Goal: Check status: Check status

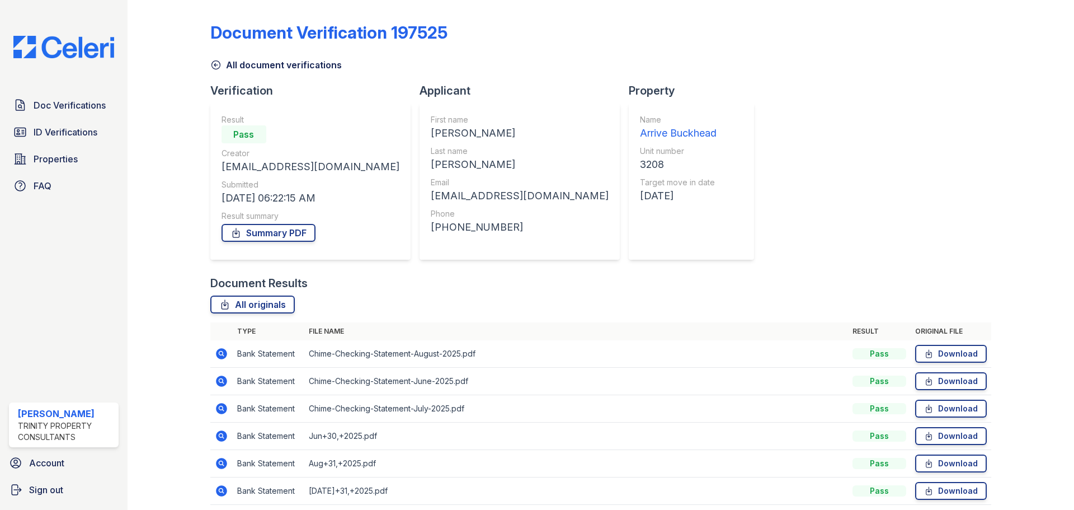
click at [206, 69] on div at bounding box center [177, 259] width 65 height 511
click at [217, 65] on icon at bounding box center [215, 65] width 8 height 8
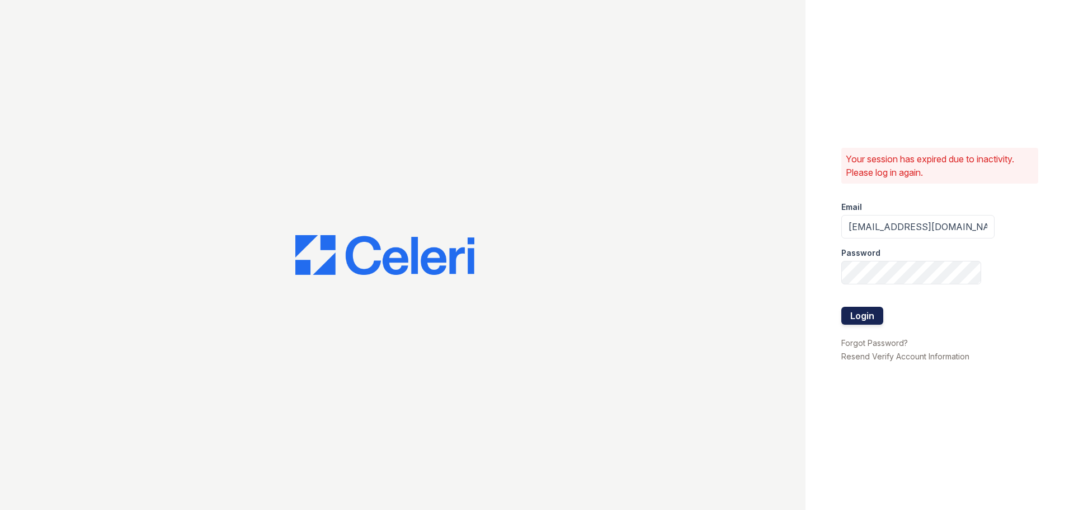
click at [856, 317] on button "Login" at bounding box center [862, 316] width 42 height 18
